Goal: Find contact information: Find contact information

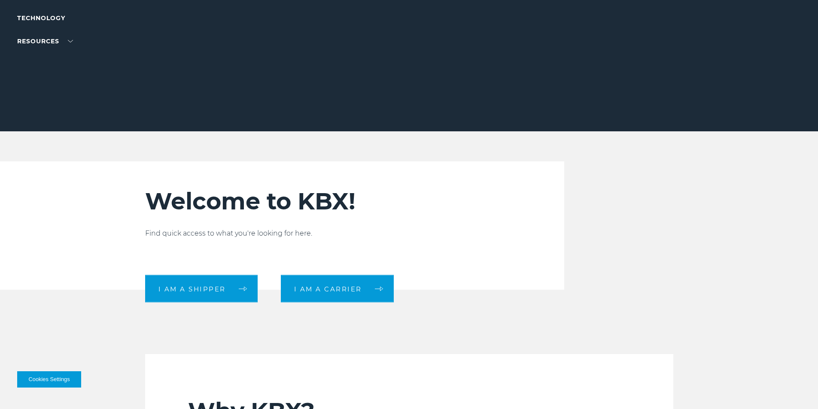
scroll to position [215, 0]
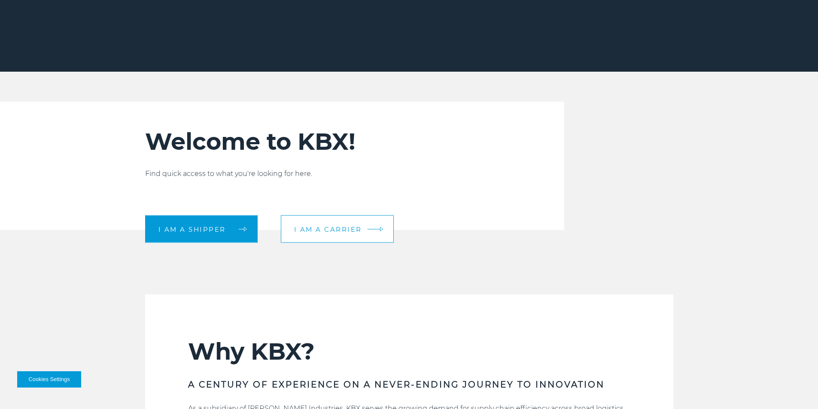
click at [325, 232] on span "I am a carrier" at bounding box center [328, 229] width 68 height 6
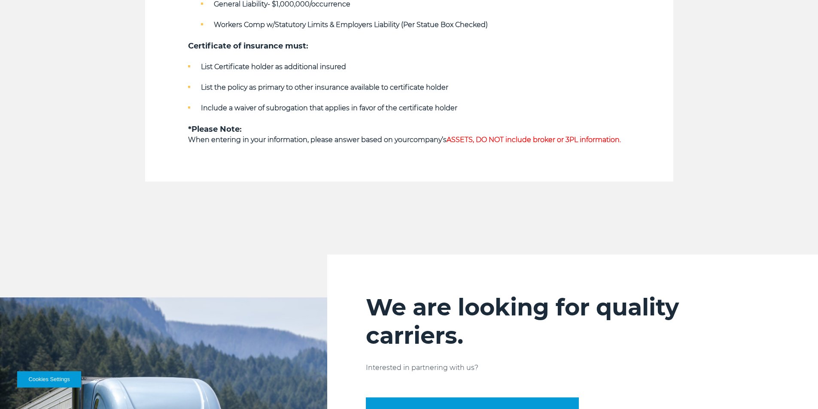
scroll to position [515, 0]
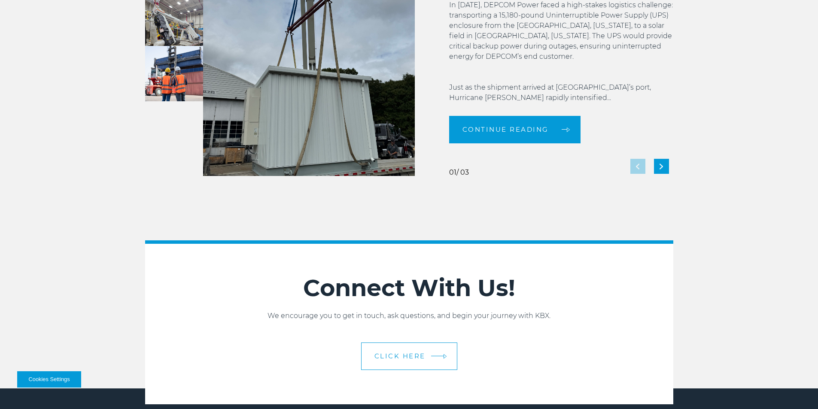
scroll to position [1739, 0]
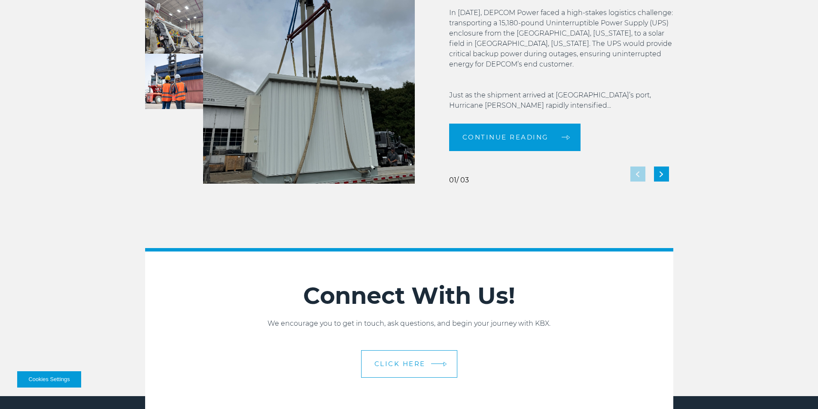
click at [389, 357] on link "CLICK HERE" at bounding box center [409, 363] width 96 height 27
